Goal: Information Seeking & Learning: Learn about a topic

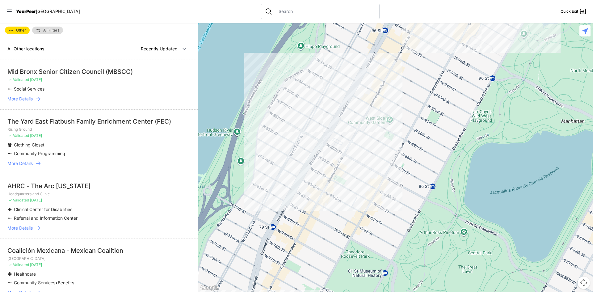
select select "recentlyUpdated"
click at [40, 13] on span "[GEOGRAPHIC_DATA]" at bounding box center [58, 11] width 44 height 5
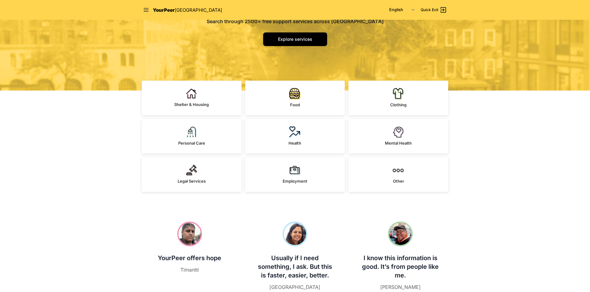
scroll to position [93, 0]
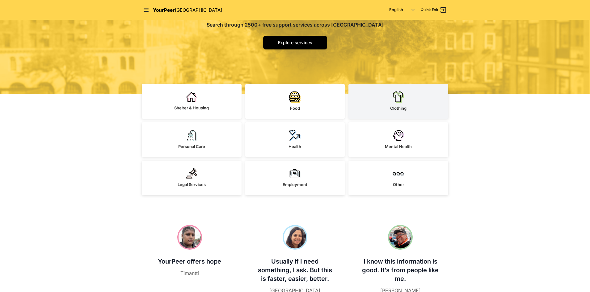
click at [395, 108] on span "Clothing" at bounding box center [398, 108] width 16 height 5
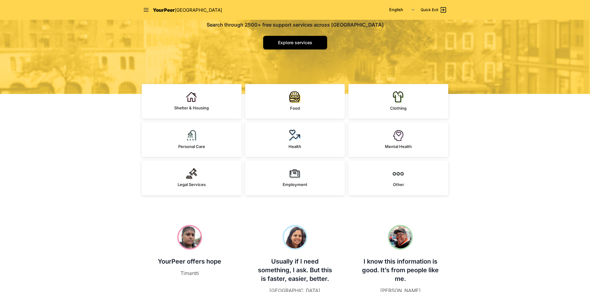
select select "recentlyUpdated"
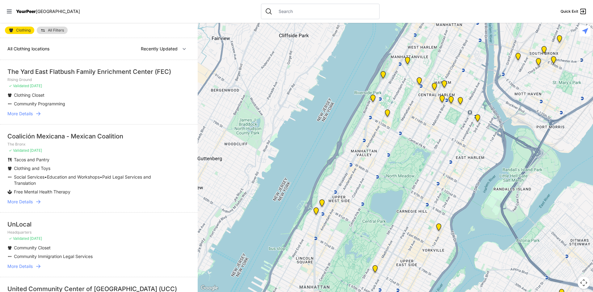
drag, startPoint x: 459, startPoint y: 115, endPoint x: 439, endPoint y: 158, distance: 47.7
click at [439, 158] on div at bounding box center [396, 157] width 396 height 269
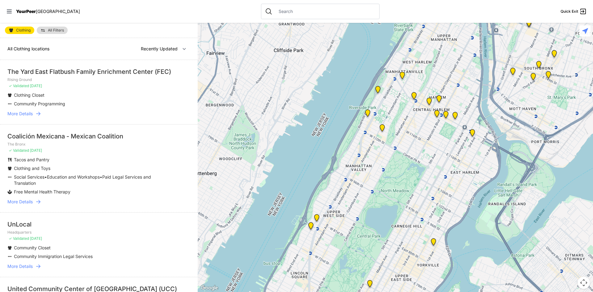
click at [36, 13] on span "[GEOGRAPHIC_DATA]" at bounding box center [58, 11] width 44 height 5
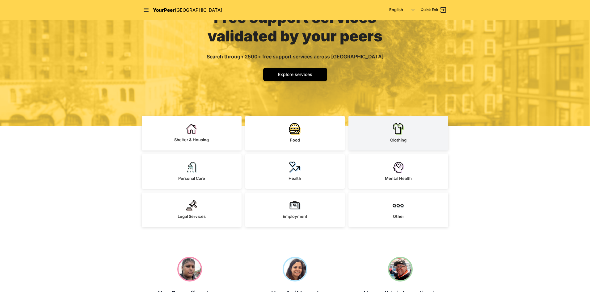
scroll to position [124, 0]
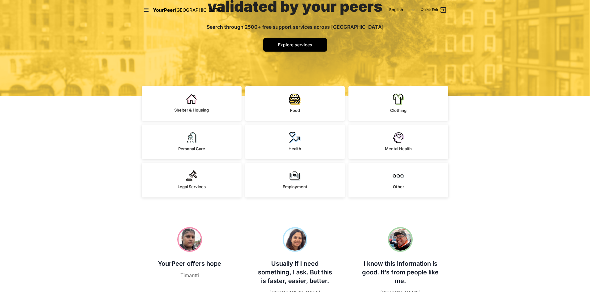
scroll to position [0, 0]
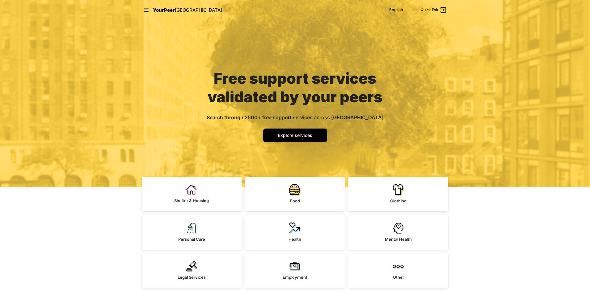
click at [159, 12] on span "YourPeer" at bounding box center [164, 10] width 22 height 6
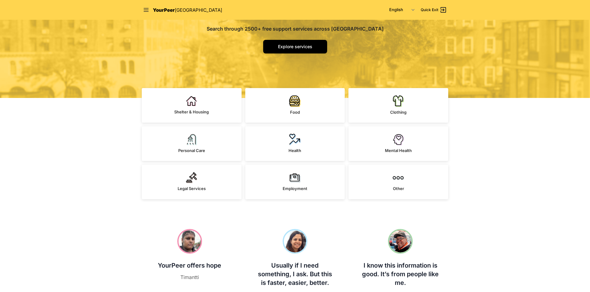
scroll to position [93, 0]
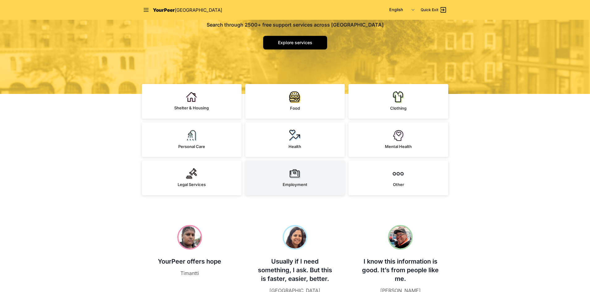
click at [282, 180] on link "Employment" at bounding box center [295, 178] width 100 height 35
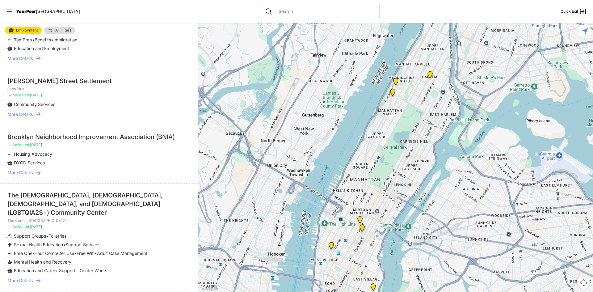
scroll to position [155, 0]
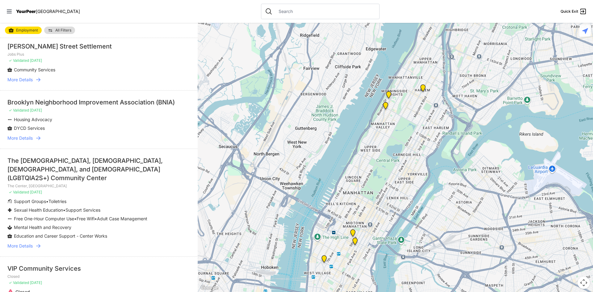
drag, startPoint x: 392, startPoint y: 144, endPoint x: 382, endPoint y: 162, distance: 20.1
click at [382, 161] on div at bounding box center [396, 157] width 396 height 269
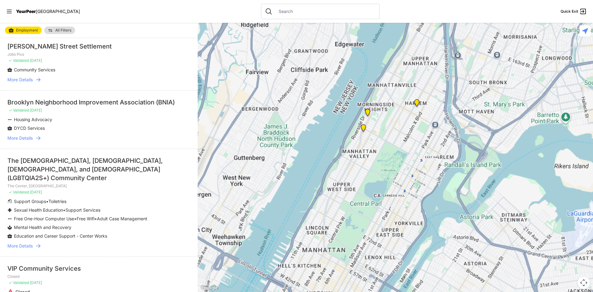
click at [417, 95] on div at bounding box center [396, 157] width 396 height 269
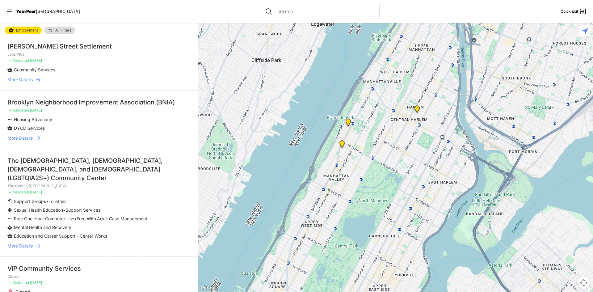
click at [417, 110] on img "Oberia Dempsey Multi Services Center" at bounding box center [417, 110] width 13 height 15
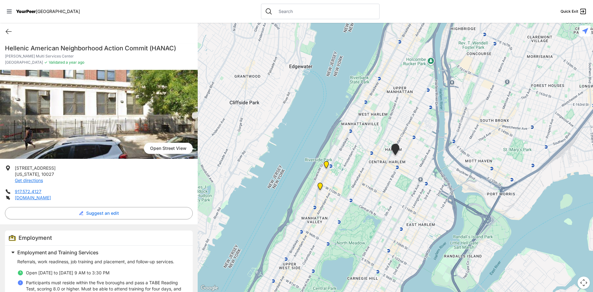
click at [327, 163] on img at bounding box center [326, 166] width 13 height 15
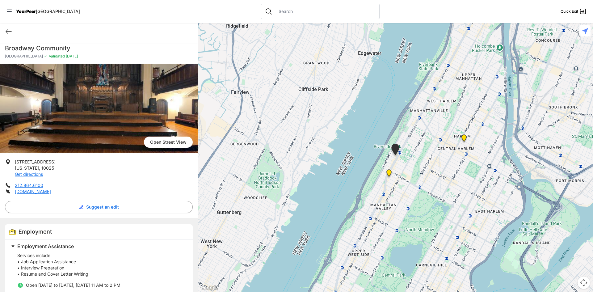
click at [40, 9] on span "[GEOGRAPHIC_DATA]" at bounding box center [58, 11] width 44 height 5
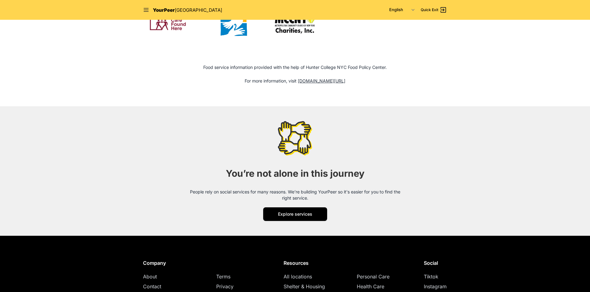
scroll to position [768, 0]
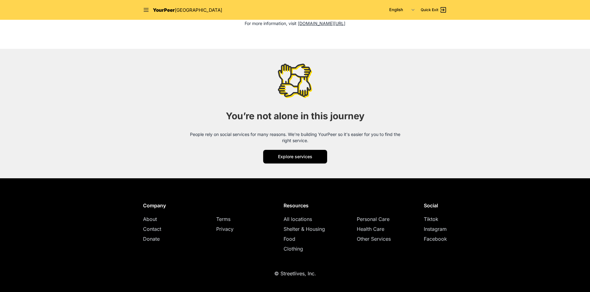
click at [431, 230] on link "Instagram" at bounding box center [435, 229] width 23 height 6
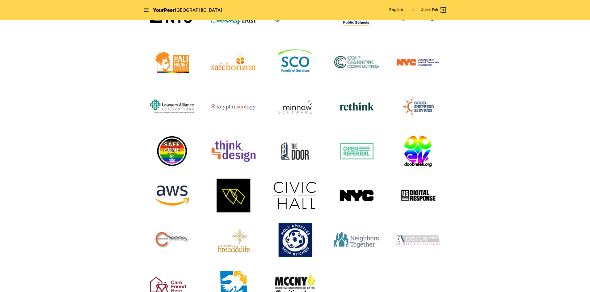
scroll to position [459, 0]
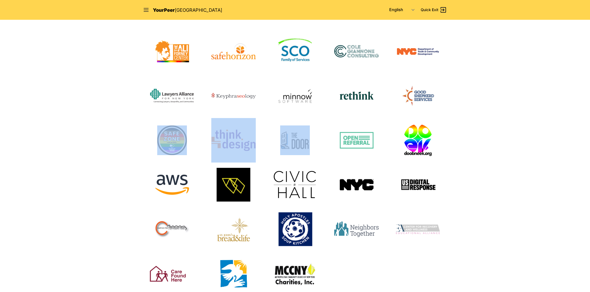
drag, startPoint x: 270, startPoint y: 140, endPoint x: 193, endPoint y: 152, distance: 77.6
click at [193, 152] on div at bounding box center [295, 141] width 304 height 312
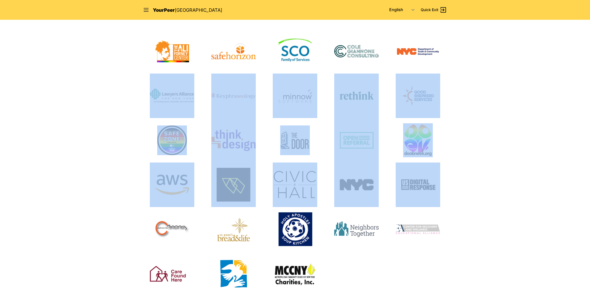
drag, startPoint x: 461, startPoint y: 160, endPoint x: 112, endPoint y: 84, distance: 357.0
click at [112, 84] on section "Our Partners Food service information provided with the help of Hunter College …" at bounding box center [295, 152] width 590 height 410
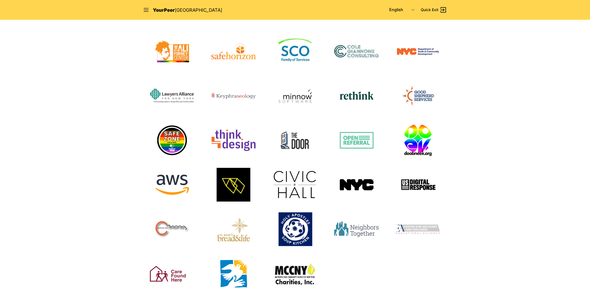
scroll to position [367, 0]
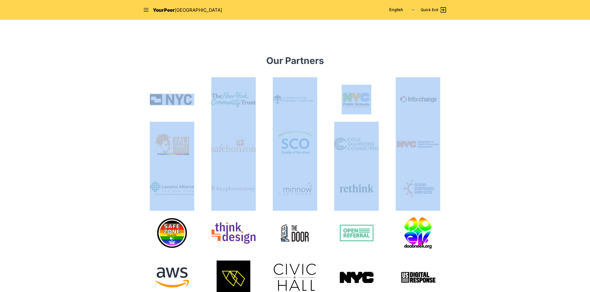
drag, startPoint x: 147, startPoint y: 75, endPoint x: 400, endPoint y: 212, distance: 287.2
click at [396, 211] on div "Our Partners Food service information provided with the help of Hunter College …" at bounding box center [295, 241] width 316 height 373
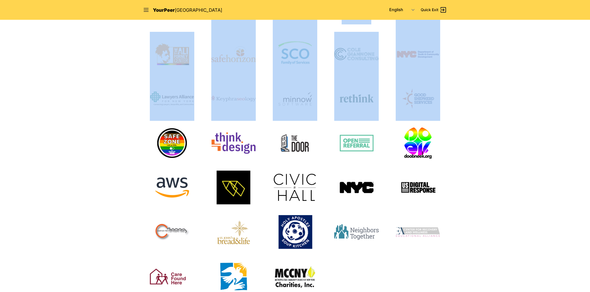
scroll to position [459, 0]
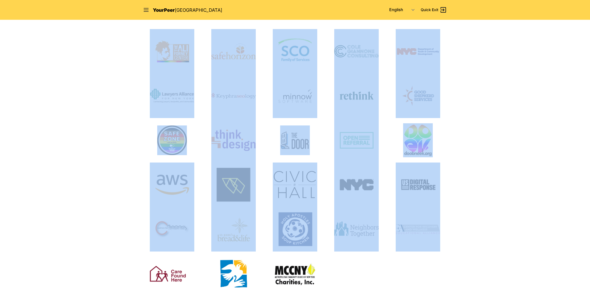
drag, startPoint x: 465, startPoint y: 228, endPoint x: 86, endPoint y: 58, distance: 415.2
click at [86, 58] on section "Our Partners Food service information provided with the help of Hunter College …" at bounding box center [295, 152] width 590 height 410
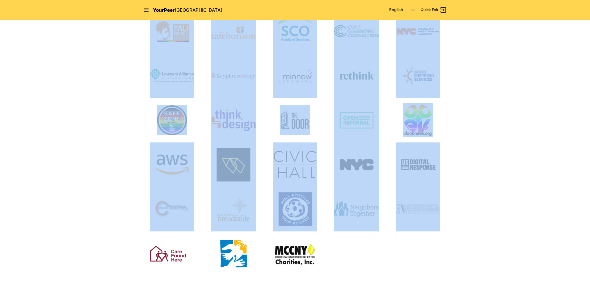
scroll to position [490, 0]
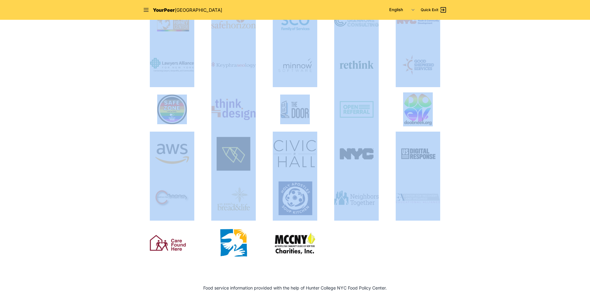
click at [138, 117] on div "Our Partners Food service information provided with the help of Hunter College …" at bounding box center [295, 117] width 316 height 373
